Goal: Find specific page/section: Find specific page/section

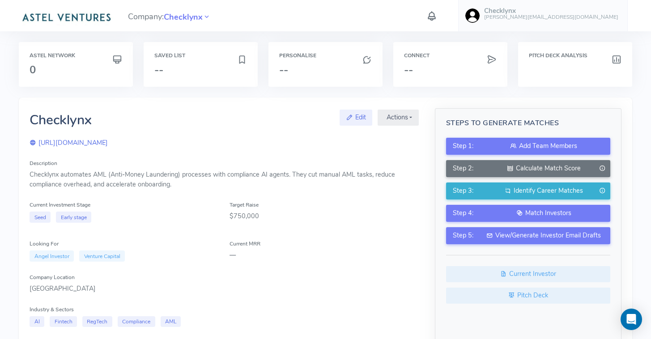
click at [85, 20] on img at bounding box center [66, 17] width 95 height 18
